Goal: Find specific page/section

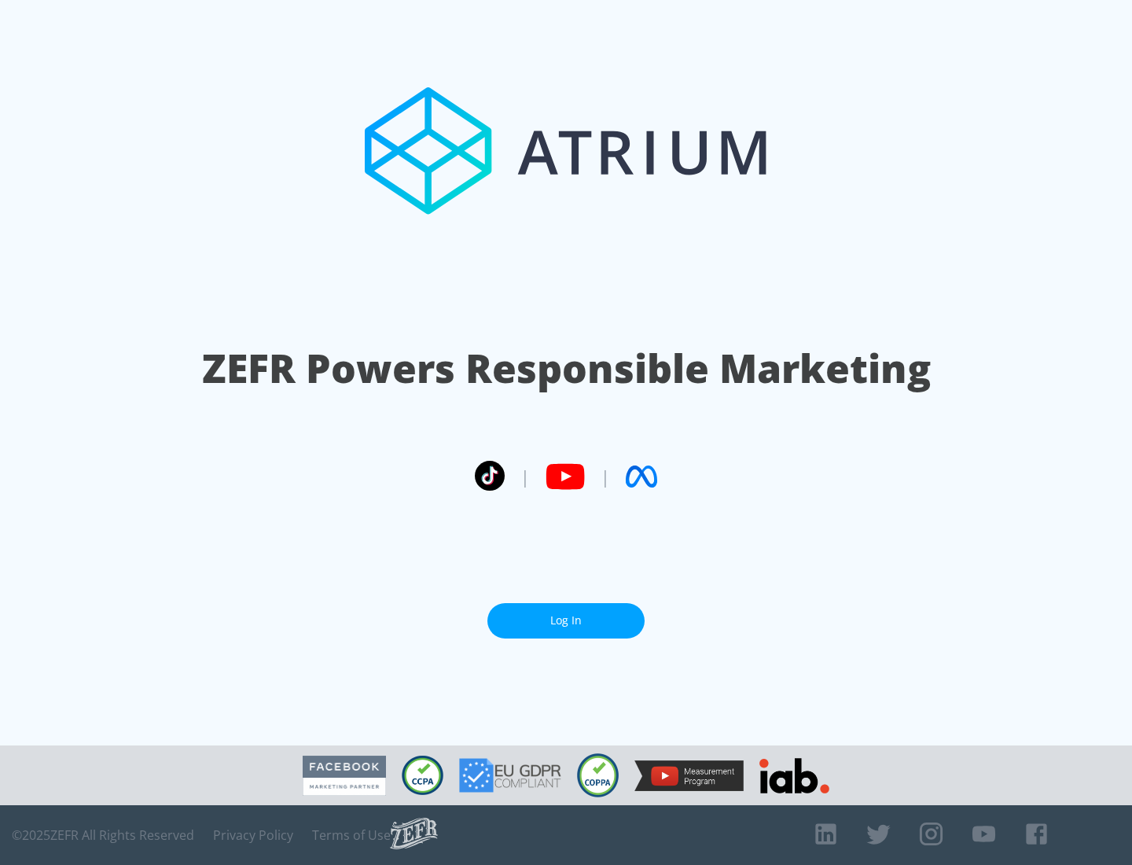
click at [566, 620] on link "Log In" at bounding box center [566, 620] width 157 height 35
